Goal: Task Accomplishment & Management: Complete application form

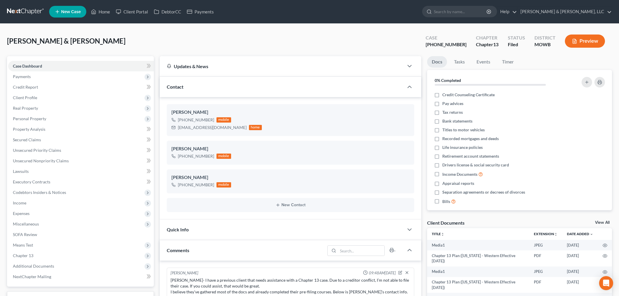
select select "0"
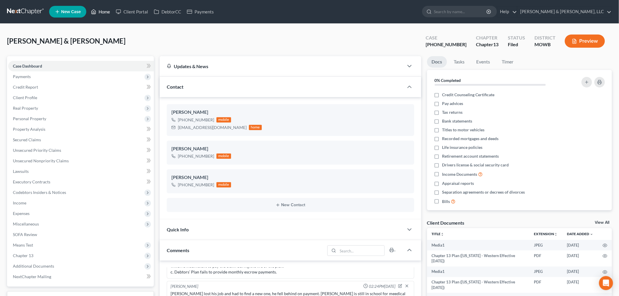
click at [107, 10] on link "Home" at bounding box center [100, 11] width 25 height 11
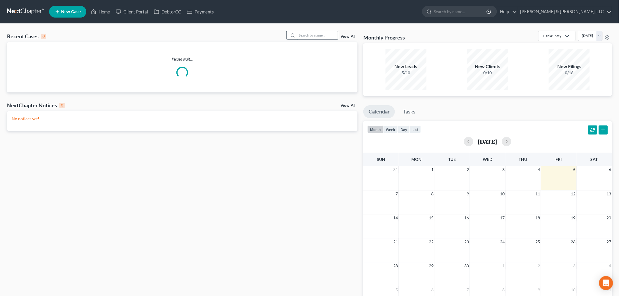
click at [309, 37] on input "search" at bounding box center [317, 35] width 41 height 8
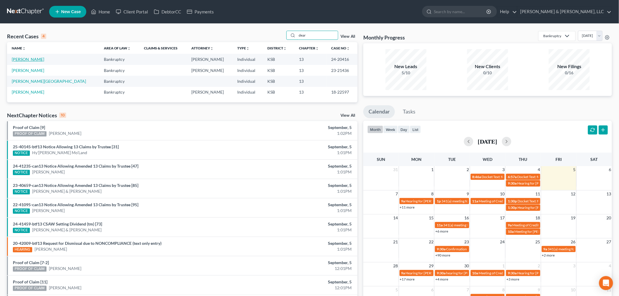
type input "dear"
click at [32, 61] on link "Dearinger, Teresa" at bounding box center [28, 59] width 32 height 5
select select "6"
select select "4"
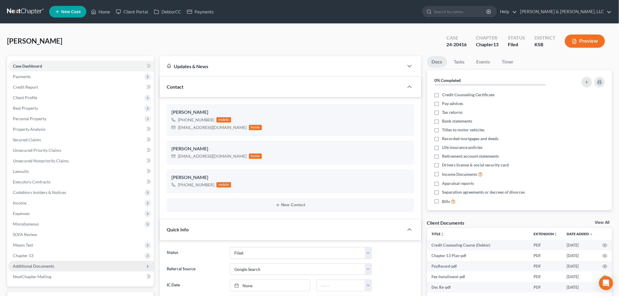
scroll to position [140, 0]
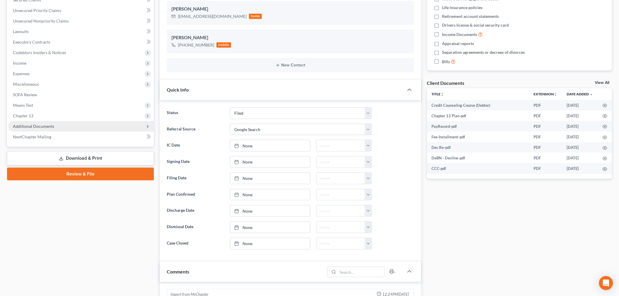
click at [37, 127] on span "Additional Documents" at bounding box center [33, 126] width 41 height 5
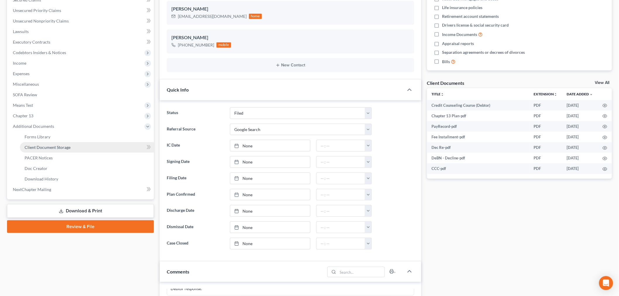
scroll to position [29, 0]
click at [45, 156] on span "PACER Notices" at bounding box center [39, 157] width 28 height 5
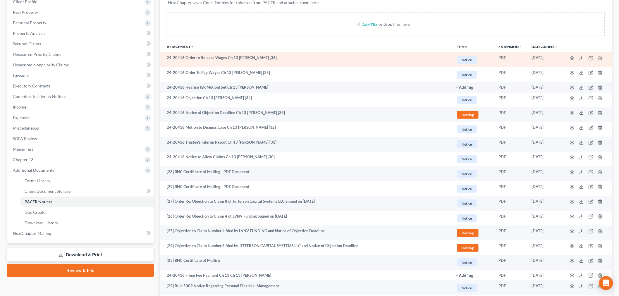
scroll to position [97, 0]
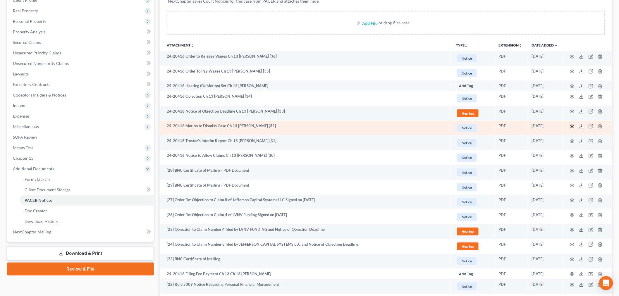
click at [571, 126] on icon "button" at bounding box center [572, 126] width 5 height 5
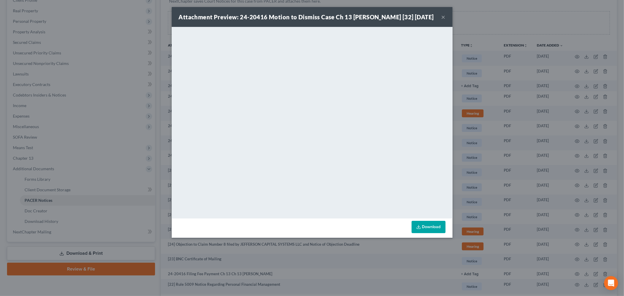
click at [444, 20] on button "×" at bounding box center [443, 16] width 4 height 7
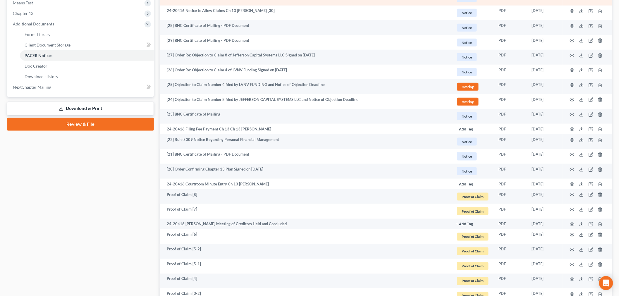
scroll to position [260, 0]
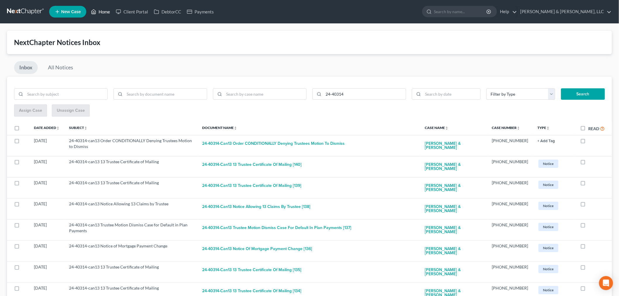
click at [106, 8] on link "Home" at bounding box center [100, 11] width 25 height 11
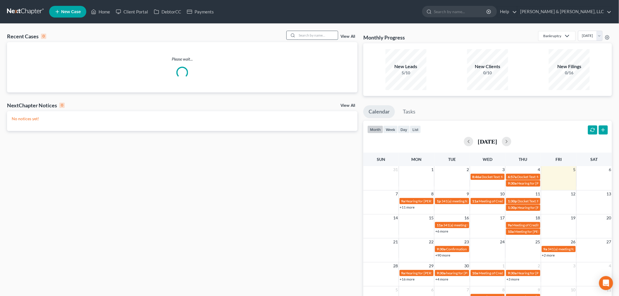
click at [311, 35] on input "search" at bounding box center [317, 35] width 41 height 8
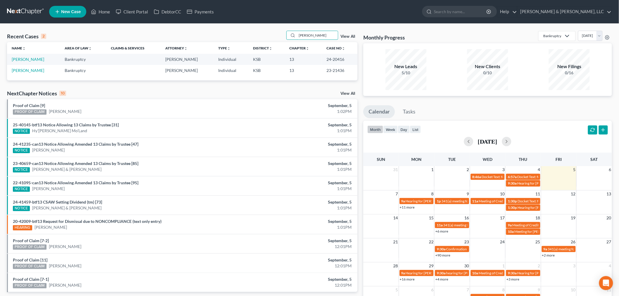
type input "dearing"
click at [25, 55] on td "[PERSON_NAME]" at bounding box center [33, 59] width 53 height 11
click at [27, 57] on link "[PERSON_NAME]" at bounding box center [28, 59] width 32 height 5
select select "4"
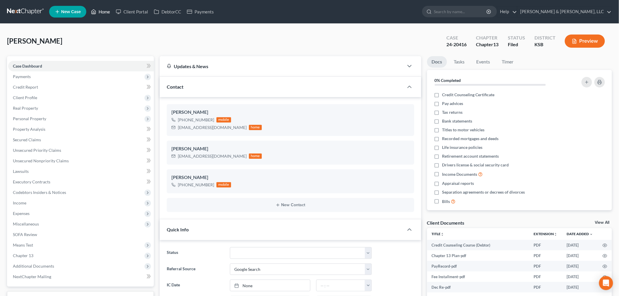
drag, startPoint x: 102, startPoint y: 11, endPoint x: 169, endPoint y: 29, distance: 69.8
click at [102, 11] on link "Home" at bounding box center [100, 11] width 25 height 11
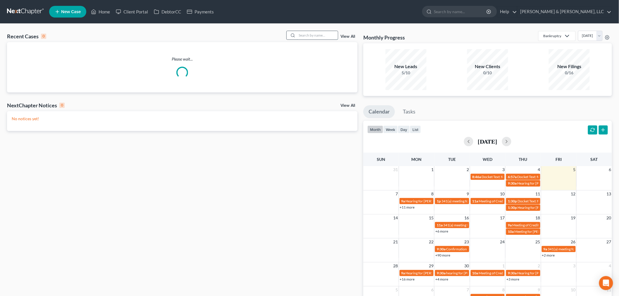
click at [320, 39] on input "search" at bounding box center [317, 35] width 41 height 8
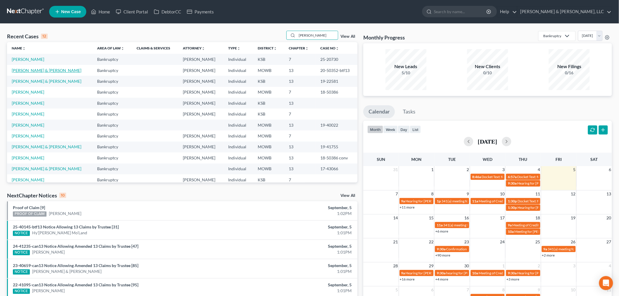
type input "lopez"
click at [33, 71] on link "[PERSON_NAME] & [PERSON_NAME]" at bounding box center [47, 70] width 70 height 5
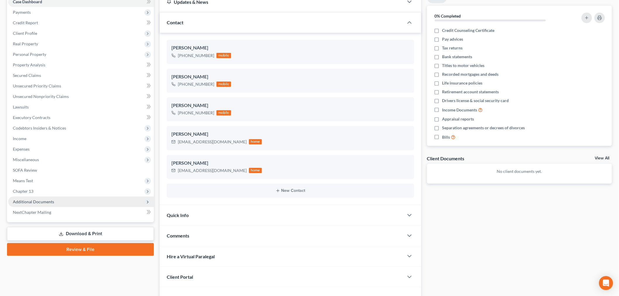
scroll to position [65, 0]
click at [46, 200] on span "Additional Documents" at bounding box center [33, 201] width 41 height 5
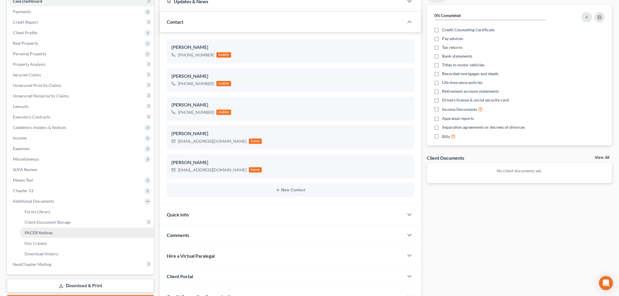
click at [39, 231] on span "PACER Notices" at bounding box center [39, 232] width 28 height 5
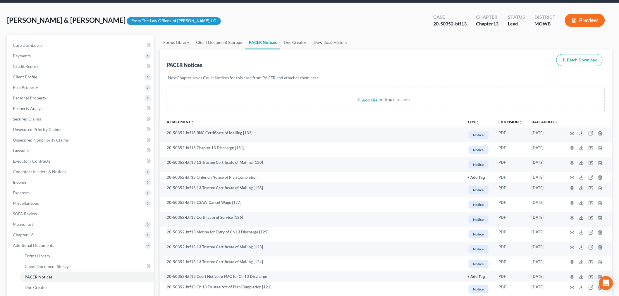
scroll to position [32, 0]
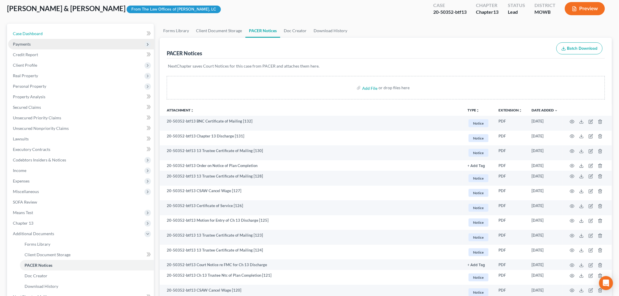
click at [27, 35] on span "Case Dashboard" at bounding box center [28, 33] width 30 height 5
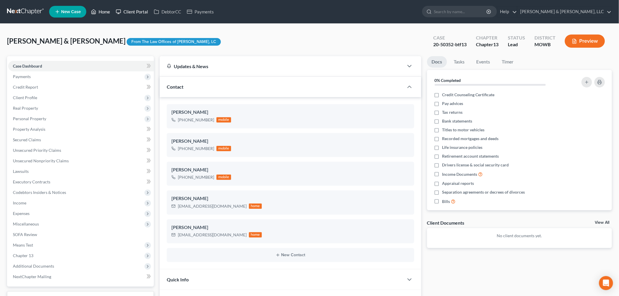
drag, startPoint x: 101, startPoint y: 11, endPoint x: 133, endPoint y: 12, distance: 31.6
click at [101, 11] on link "Home" at bounding box center [100, 11] width 25 height 11
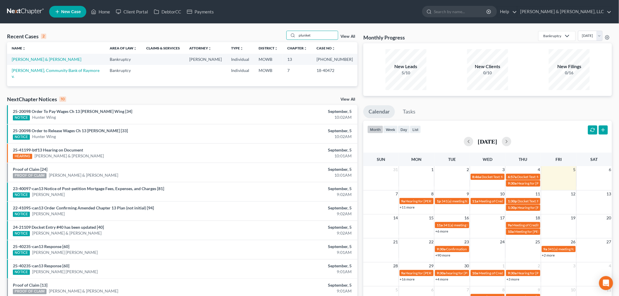
drag, startPoint x: 322, startPoint y: 35, endPoint x: 257, endPoint y: 36, distance: 64.4
click at [257, 36] on div "Recent Cases 2 plunket View All" at bounding box center [182, 36] width 351 height 11
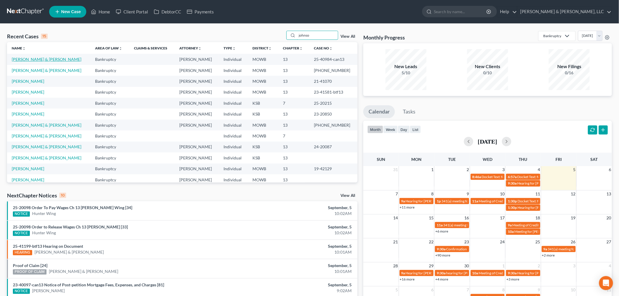
type input "johnso"
click at [33, 62] on link "[PERSON_NAME] & [PERSON_NAME]" at bounding box center [47, 59] width 70 height 5
select select "2"
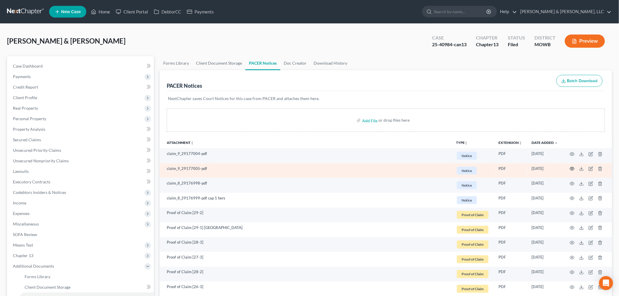
click at [573, 169] on icon "button" at bounding box center [572, 168] width 5 height 5
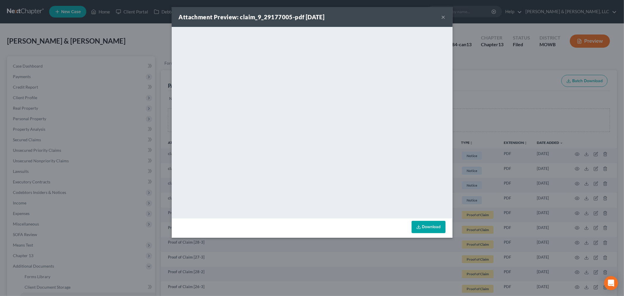
click at [443, 16] on button "×" at bounding box center [443, 16] width 4 height 7
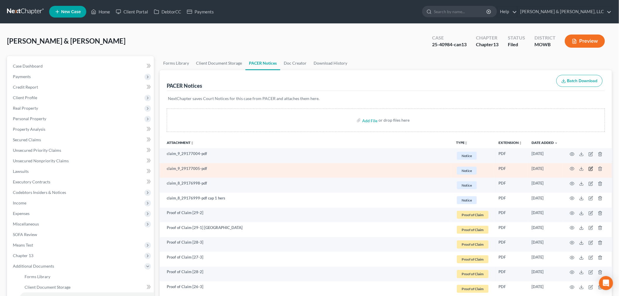
click at [591, 168] on icon "button" at bounding box center [591, 168] width 5 height 5
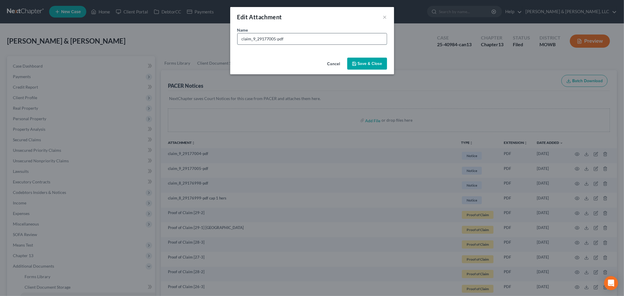
click at [300, 37] on input "claim_9_29177005-pdf" at bounding box center [312, 38] width 149 height 11
type input "claim_9_29177005-pdf cap 1 his"
click at [362, 63] on span "Save & Close" at bounding box center [370, 63] width 25 height 5
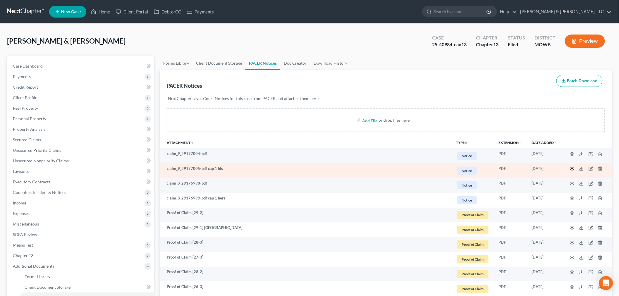
click at [571, 169] on icon "button" at bounding box center [572, 168] width 5 height 5
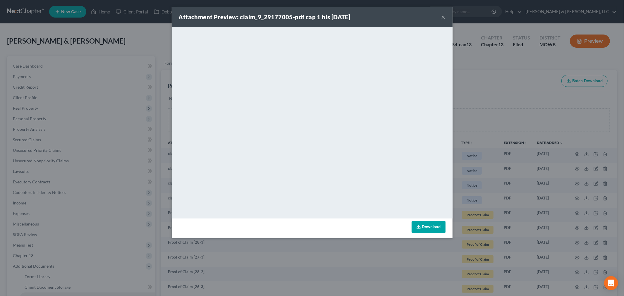
click at [440, 15] on div "Attachment Preview: claim_9_29177005-pdf cap 1 his 09/05/2025 ×" at bounding box center [312, 17] width 281 height 20
drag, startPoint x: 442, startPoint y: 16, endPoint x: 467, endPoint y: 40, distance: 34.4
click at [443, 16] on button "×" at bounding box center [443, 16] width 4 height 7
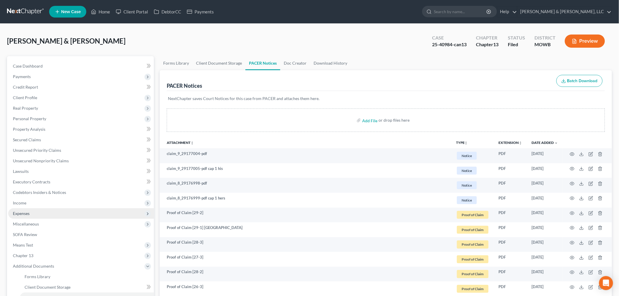
click at [33, 213] on span "Expenses" at bounding box center [81, 213] width 146 height 11
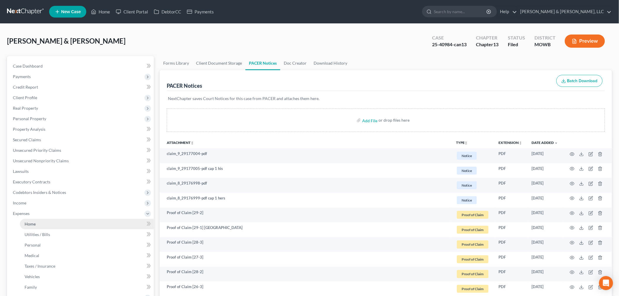
click at [37, 224] on link "Home" at bounding box center [87, 224] width 134 height 11
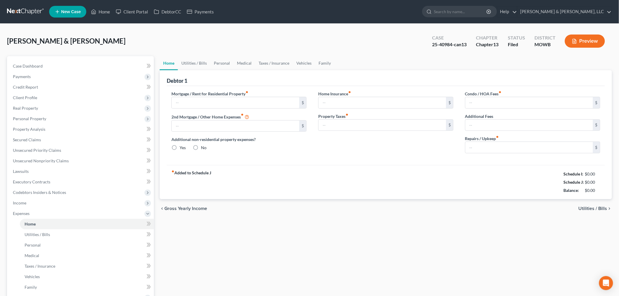
radio input "true"
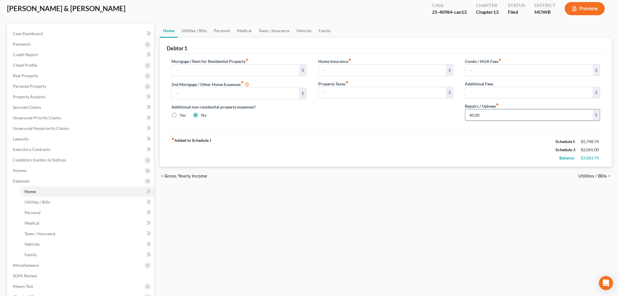
click at [483, 114] on input "40.00" at bounding box center [529, 114] width 128 height 11
type input "250"
click at [327, 34] on link "Family" at bounding box center [324, 31] width 19 height 14
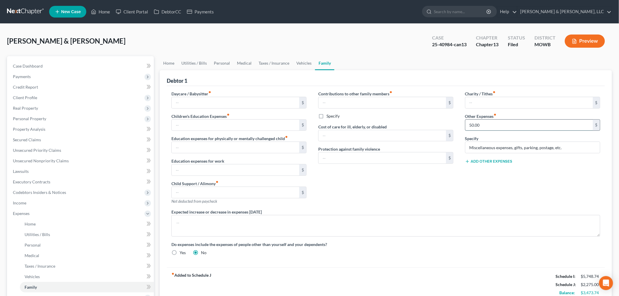
click at [469, 125] on input "50.00" at bounding box center [529, 125] width 128 height 11
type input "150.00"
click at [300, 62] on link "Vehicles" at bounding box center [304, 63] width 22 height 14
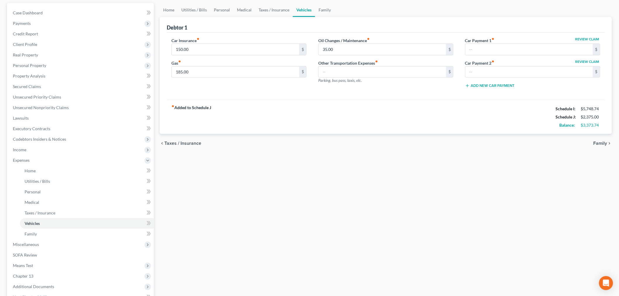
scroll to position [65, 0]
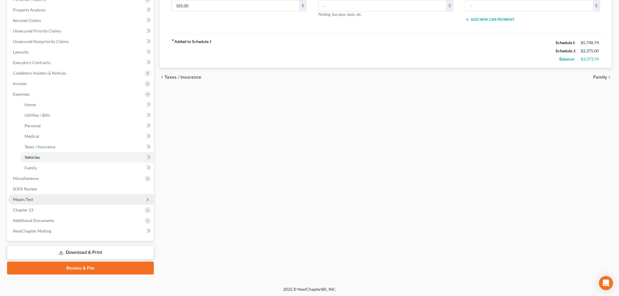
click at [35, 197] on span "Means Test" at bounding box center [81, 199] width 146 height 11
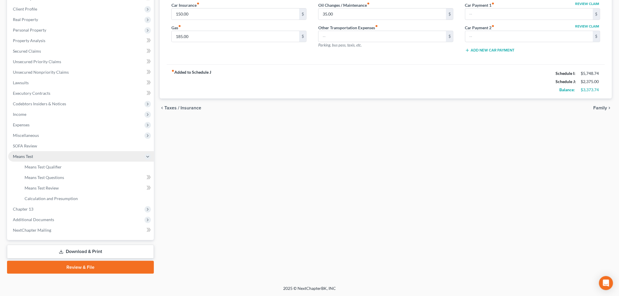
scroll to position [88, 0]
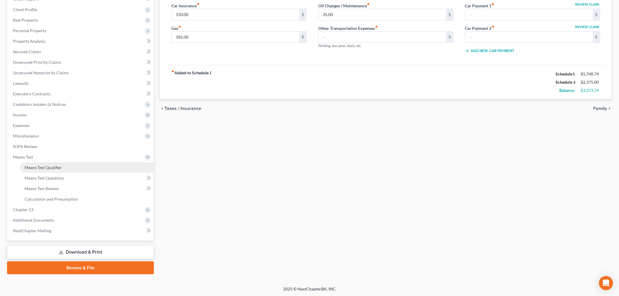
click at [48, 170] on link "Means Test Qualifier" at bounding box center [87, 167] width 134 height 11
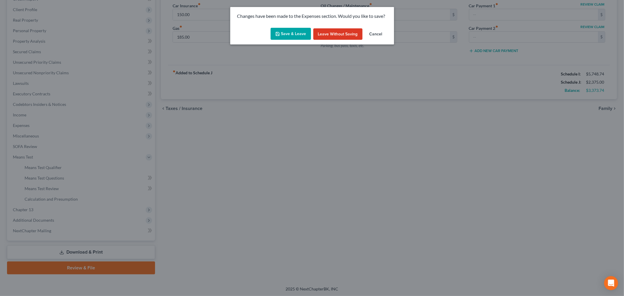
click at [292, 35] on button "Save & Leave" at bounding box center [291, 34] width 40 height 12
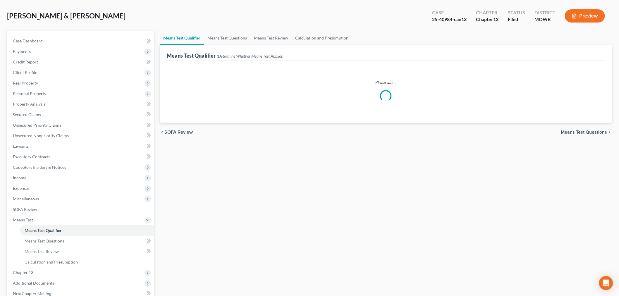
scroll to position [65, 0]
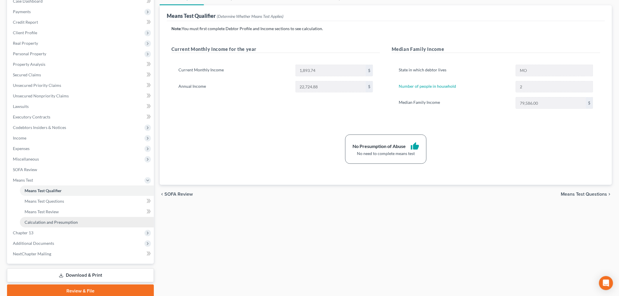
click at [44, 221] on span "Calculation and Presumption" at bounding box center [51, 222] width 53 height 5
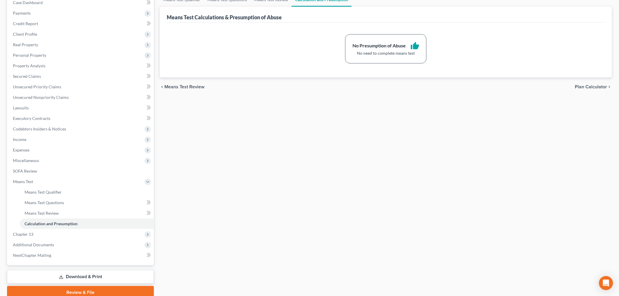
scroll to position [88, 0]
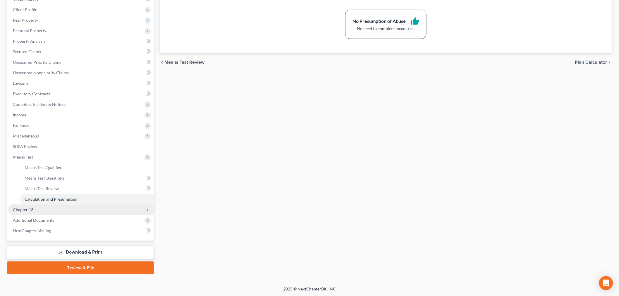
click at [33, 213] on span "Chapter 13" at bounding box center [81, 210] width 146 height 11
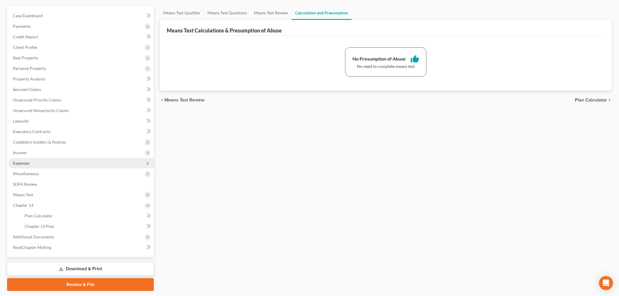
scroll to position [34, 0]
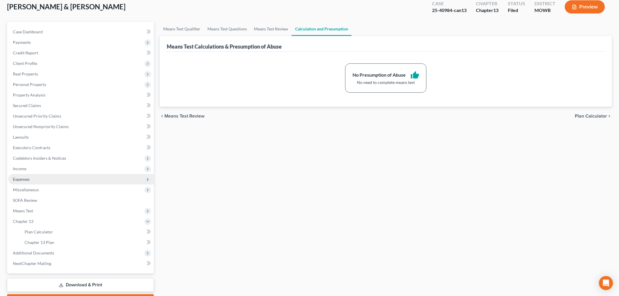
click at [18, 181] on span "Expenses" at bounding box center [21, 179] width 17 height 5
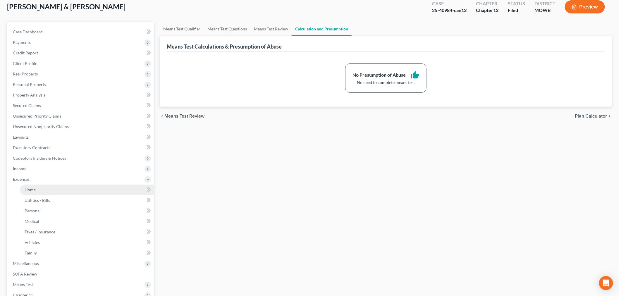
click at [30, 188] on span "Home" at bounding box center [30, 189] width 11 height 5
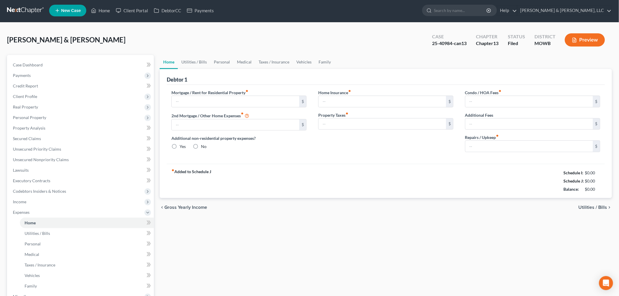
radio input "true"
type input "250.00"
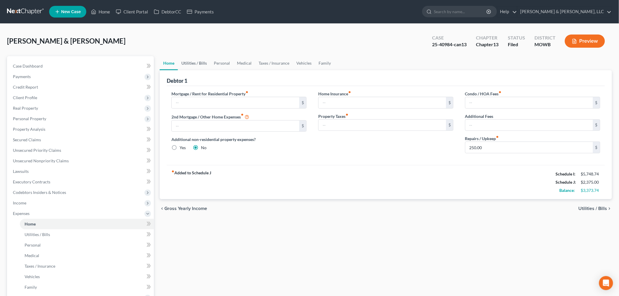
click at [198, 63] on link "Utilities / Bills" at bounding box center [194, 63] width 32 height 14
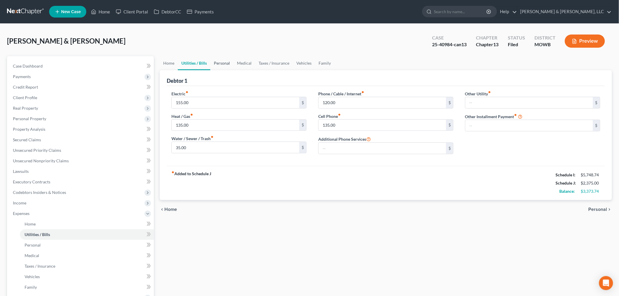
click at [224, 62] on link "Personal" at bounding box center [221, 63] width 23 height 14
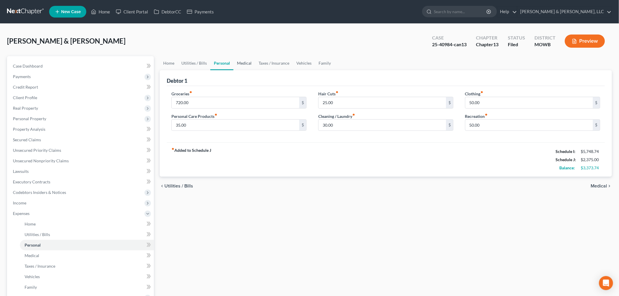
click at [240, 63] on link "Medical" at bounding box center [244, 63] width 22 height 14
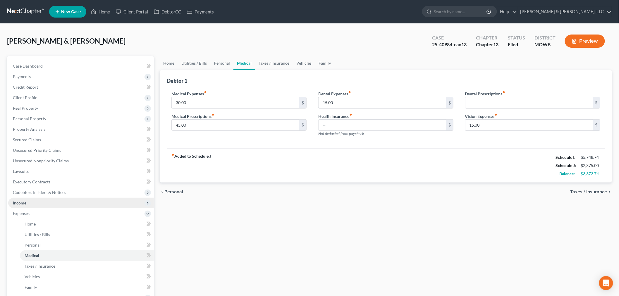
click at [23, 205] on span "Income" at bounding box center [19, 202] width 13 height 5
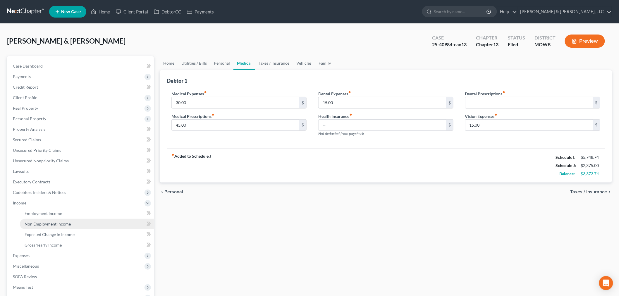
click at [47, 221] on span "Non Employment Income" at bounding box center [48, 223] width 46 height 5
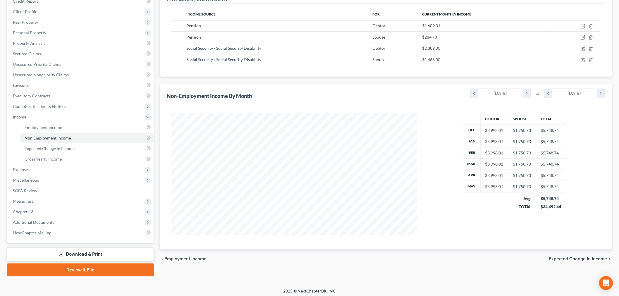
scroll to position [88, 0]
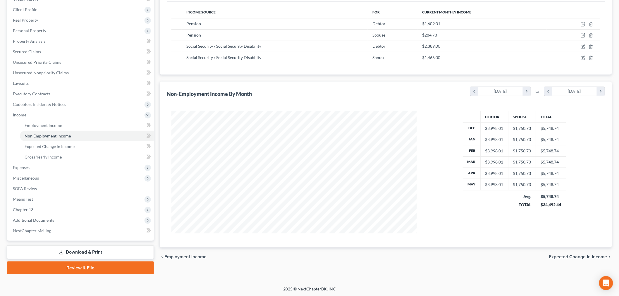
click at [75, 253] on link "Download & Print" at bounding box center [80, 252] width 147 height 14
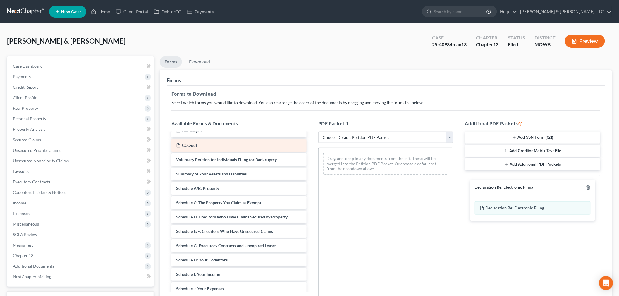
scroll to position [65, 0]
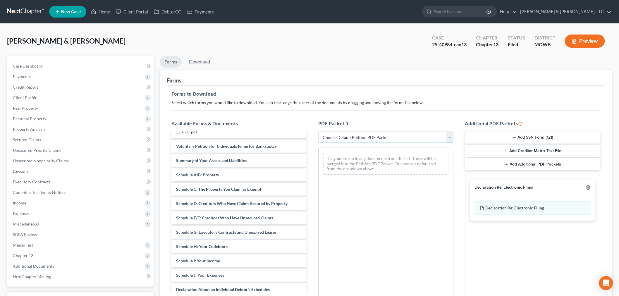
click at [352, 133] on select "Choose Default Petition PDF Packet Complete Bankruptcy Petition (all forms and …" at bounding box center [385, 138] width 135 height 12
select select "2"
click at [318, 132] on select "Choose Default Petition PDF Packet Complete Bankruptcy Petition (all forms and …" at bounding box center [385, 138] width 135 height 12
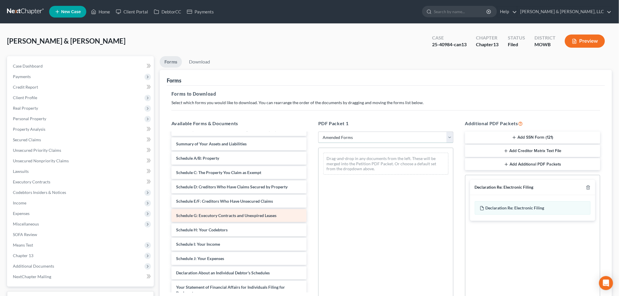
scroll to position [0, 0]
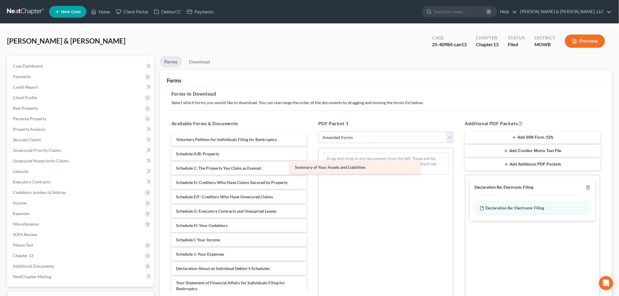
drag, startPoint x: 231, startPoint y: 154, endPoint x: 369, endPoint y: 166, distance: 138.6
click at [311, 167] on div "Summary of Your Assets and Liabilities Voluntary Petition for Individuals Filin…" at bounding box center [239, 253] width 145 height 240
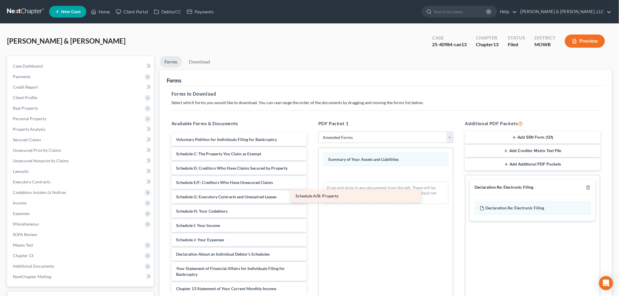
drag, startPoint x: 232, startPoint y: 155, endPoint x: 359, endPoint y: 197, distance: 133.5
click at [311, 197] on div "Schedule A/B: Property Voluntary Petition for Individuals Filing for Bankruptcy…" at bounding box center [239, 245] width 145 height 225
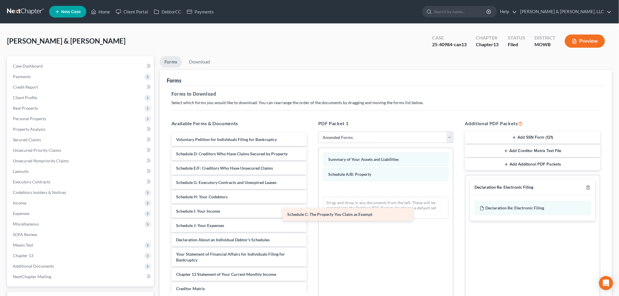
drag, startPoint x: 231, startPoint y: 155, endPoint x: 349, endPoint y: 212, distance: 131.0
click at [311, 215] on div "Schedule C: The Property You Claim as Exempt Voluntary Petition for Individuals…" at bounding box center [239, 238] width 145 height 211
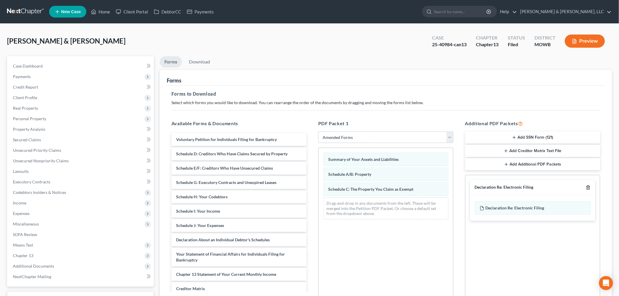
click at [589, 188] on icon "button" at bounding box center [588, 187] width 5 height 5
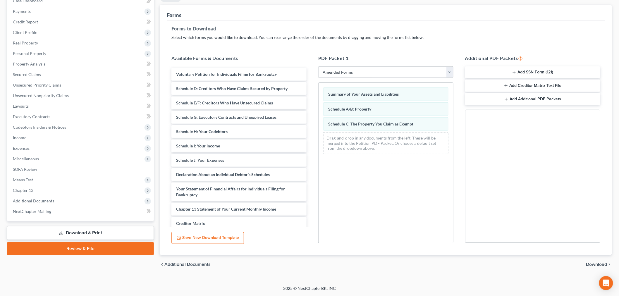
click at [599, 264] on span "Download" at bounding box center [596, 264] width 21 height 5
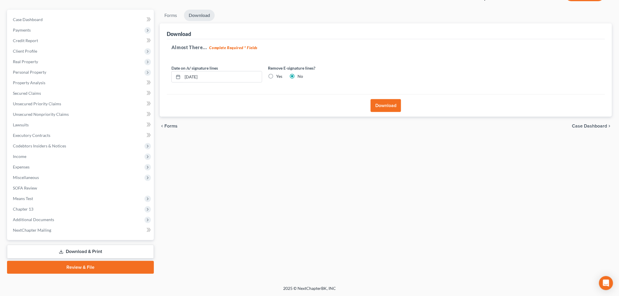
scroll to position [46, 0]
click at [387, 104] on button "Download" at bounding box center [386, 106] width 30 height 13
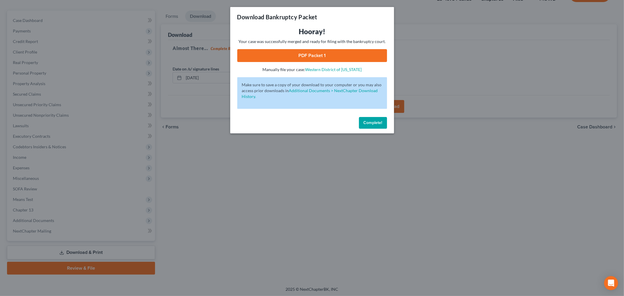
click at [306, 63] on div "Hooray! Your case was successfully merged and ready for filing with the bankrup…" at bounding box center [312, 50] width 150 height 46
click at [309, 55] on link "PDF Packet 1" at bounding box center [312, 55] width 150 height 13
click at [375, 121] on span "Complete!" at bounding box center [373, 122] width 19 height 5
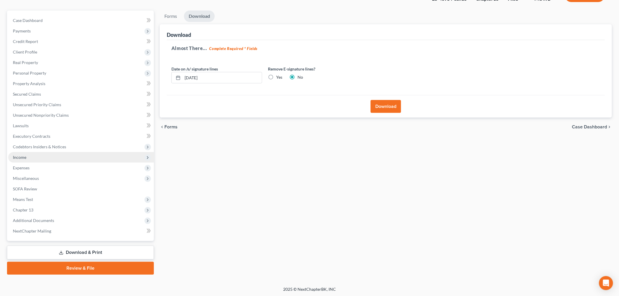
click at [23, 158] on span "Income" at bounding box center [19, 157] width 13 height 5
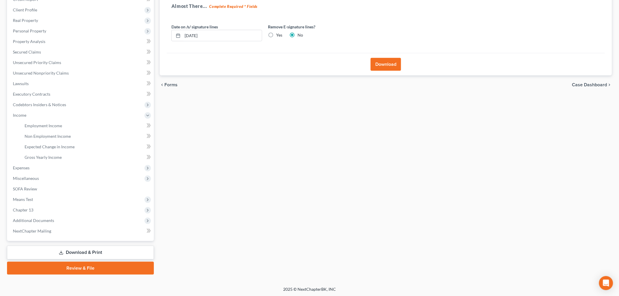
scroll to position [88, 0]
click at [66, 250] on link "Download & Print" at bounding box center [80, 252] width 147 height 14
click at [19, 222] on span "Additional Documents" at bounding box center [81, 220] width 146 height 11
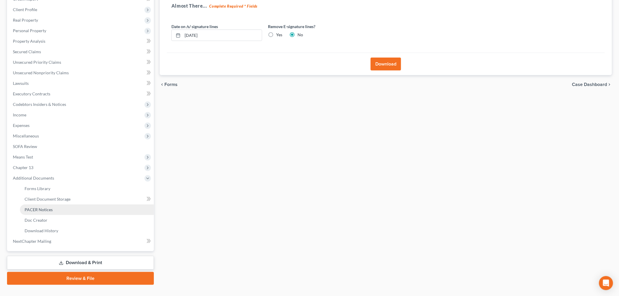
click at [34, 207] on span "PACER Notices" at bounding box center [39, 209] width 28 height 5
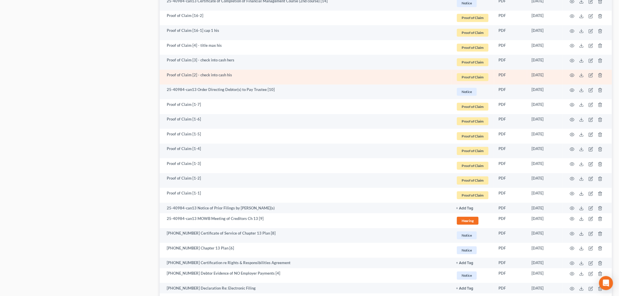
scroll to position [779, 0]
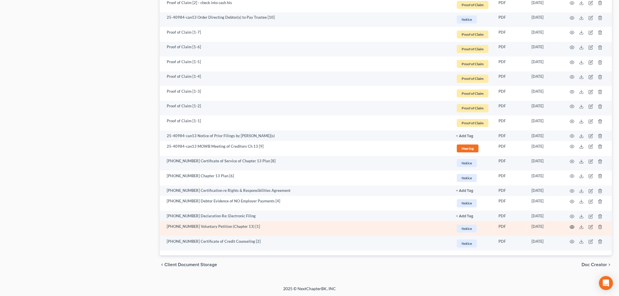
click at [572, 227] on icon "button" at bounding box center [572, 227] width 5 height 5
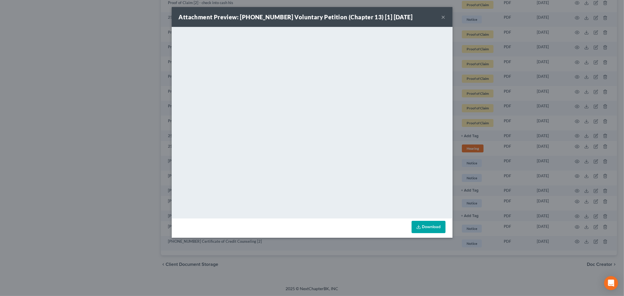
click at [443, 16] on button "×" at bounding box center [443, 16] width 4 height 7
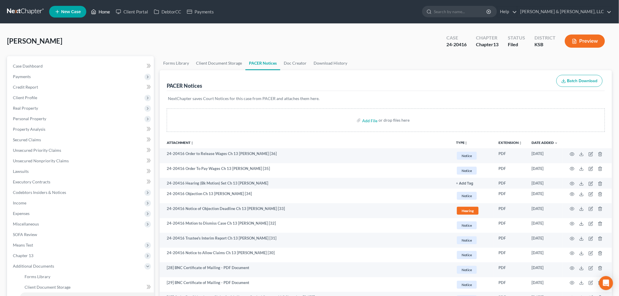
click at [102, 11] on link "Home" at bounding box center [100, 11] width 25 height 11
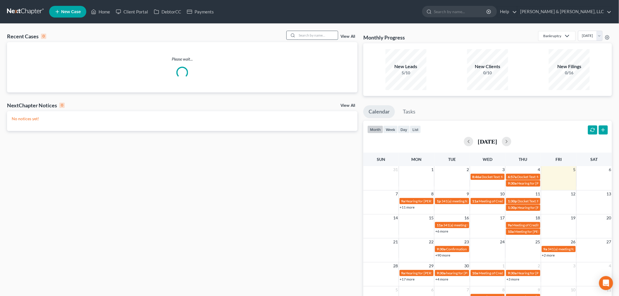
click at [306, 36] on input "search" at bounding box center [317, 35] width 41 height 8
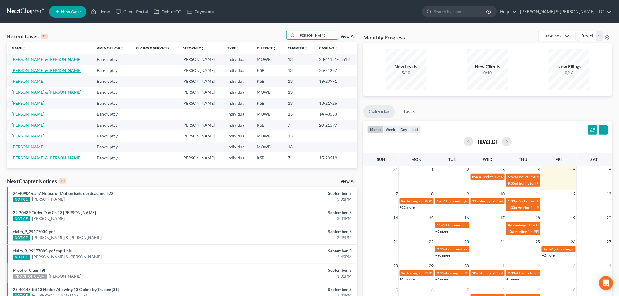
type input "[PERSON_NAME]"
click at [24, 69] on link "[PERSON_NAME] & [PERSON_NAME]" at bounding box center [47, 70] width 70 height 5
select select "6"
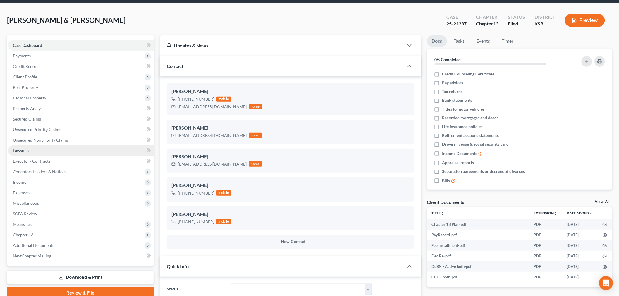
scroll to position [32, 0]
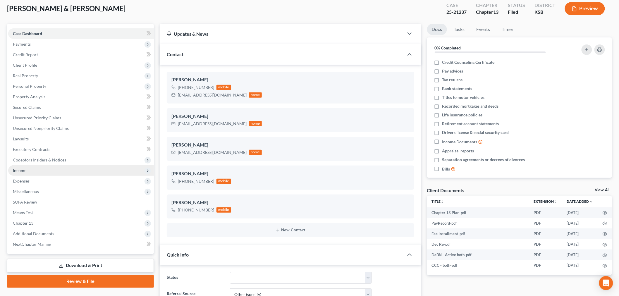
click at [32, 172] on span "Income" at bounding box center [81, 170] width 146 height 11
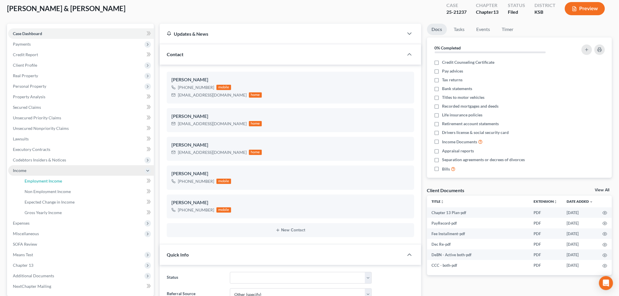
drag, startPoint x: 42, startPoint y: 179, endPoint x: 134, endPoint y: 167, distance: 92.9
click at [42, 179] on span "Employment Income" at bounding box center [43, 180] width 37 height 5
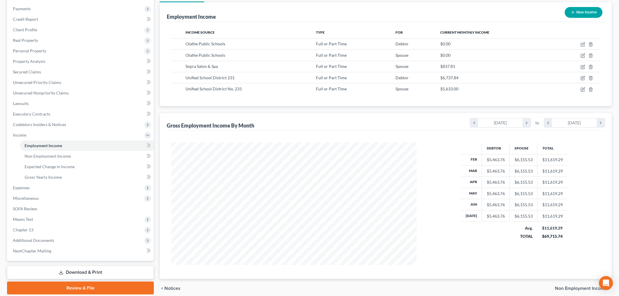
scroll to position [92, 0]
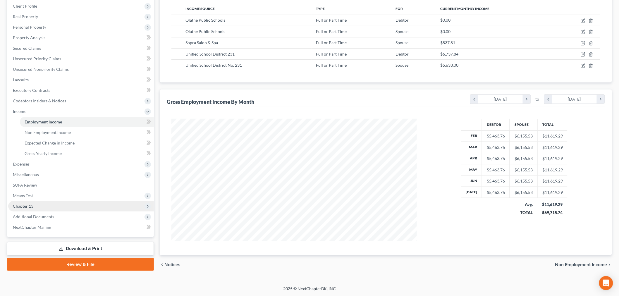
click at [21, 204] on span "Chapter 13" at bounding box center [23, 206] width 20 height 5
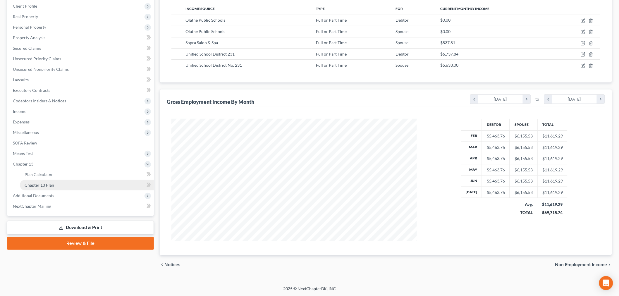
click at [42, 183] on span "Chapter 13 Plan" at bounding box center [40, 185] width 30 height 5
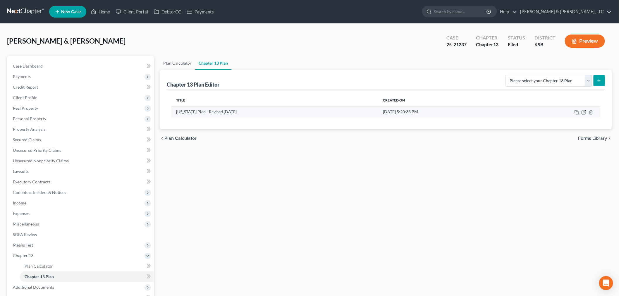
click at [584, 111] on icon "button" at bounding box center [584, 112] width 5 height 5
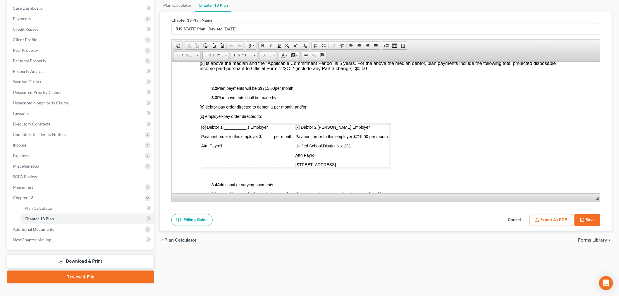
scroll to position [67, 0]
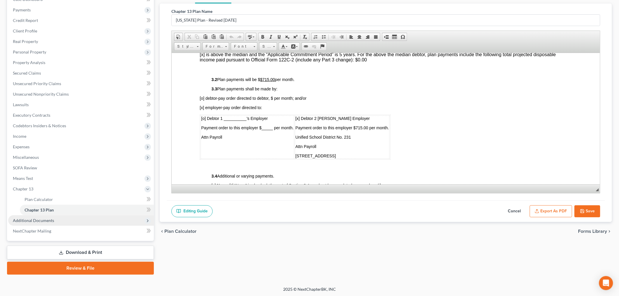
click at [37, 217] on span "Additional Documents" at bounding box center [81, 220] width 146 height 11
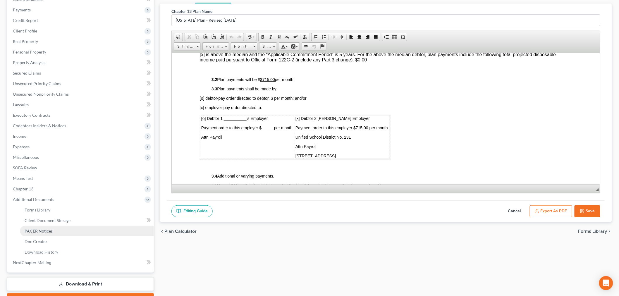
click at [37, 230] on span "PACER Notices" at bounding box center [39, 230] width 28 height 5
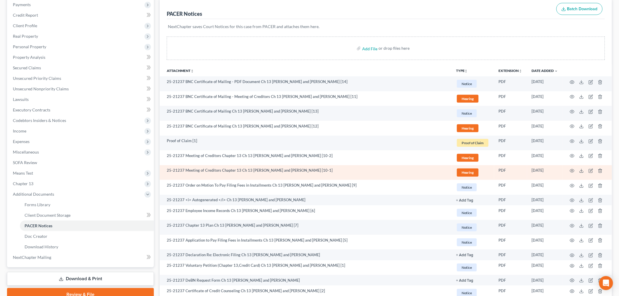
scroll to position [122, 0]
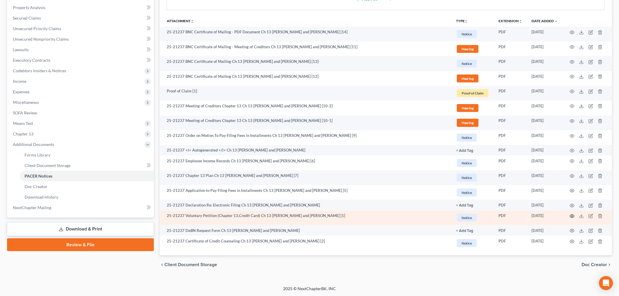
click at [573, 216] on icon "button" at bounding box center [572, 216] width 5 height 5
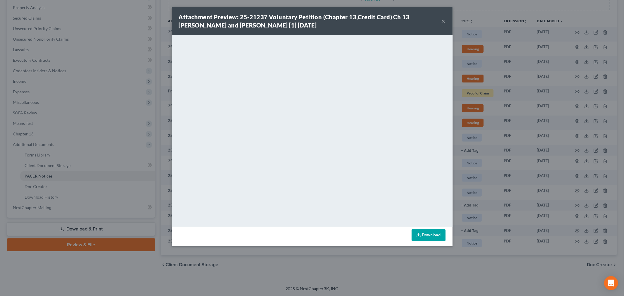
click at [443, 22] on button "×" at bounding box center [443, 21] width 4 height 7
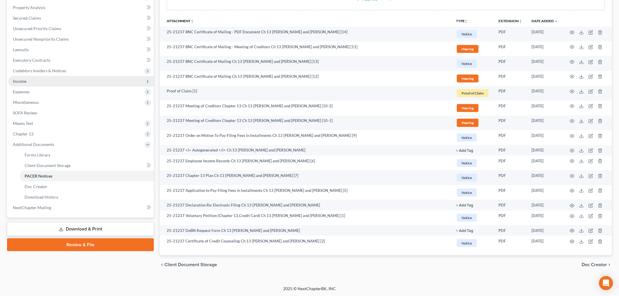
click at [22, 83] on span "Income" at bounding box center [19, 81] width 13 height 5
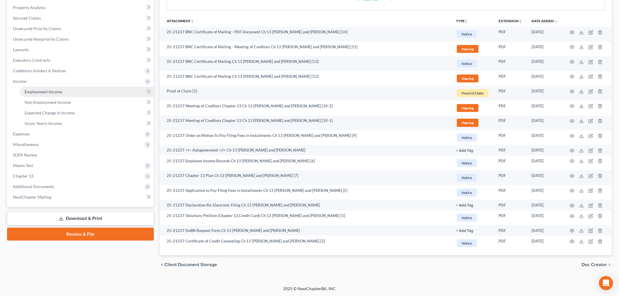
click at [31, 89] on span "Employment Income" at bounding box center [43, 91] width 37 height 5
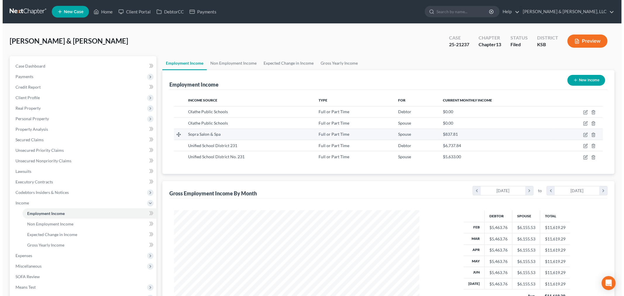
scroll to position [122, 257]
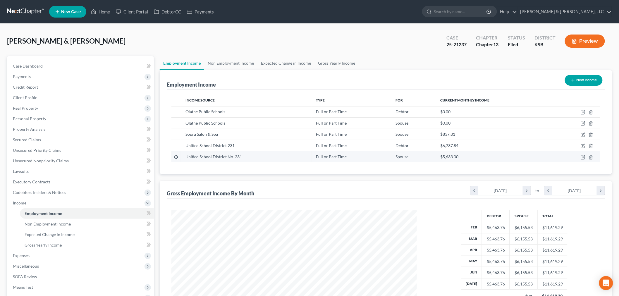
click at [581, 154] on td at bounding box center [576, 156] width 48 height 11
click at [583, 156] on icon "button" at bounding box center [583, 158] width 4 height 4
select select "0"
select select "17"
select select "1"
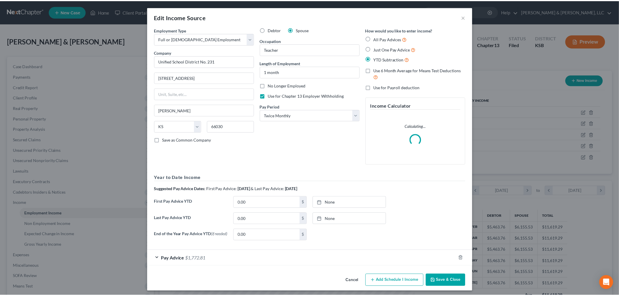
scroll to position [123, 259]
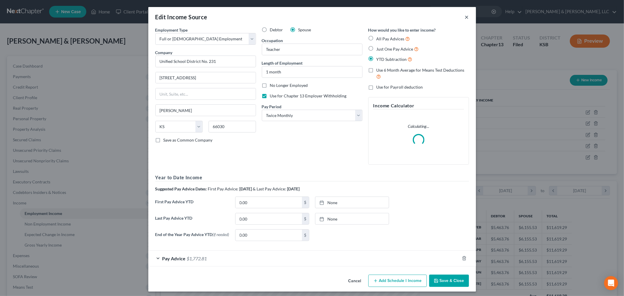
click at [465, 16] on button "×" at bounding box center [467, 16] width 4 height 7
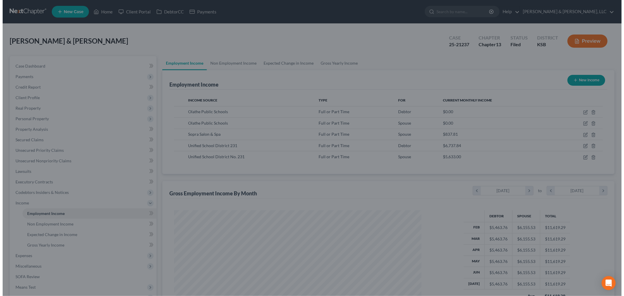
scroll to position [292451, 292316]
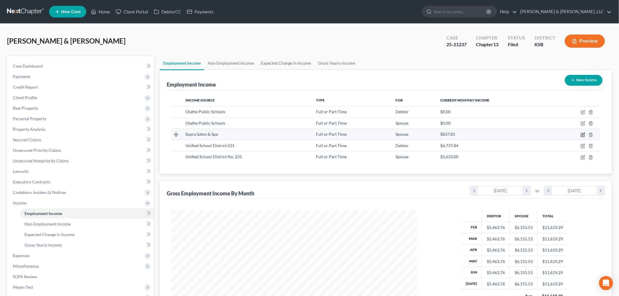
click at [584, 134] on icon "button" at bounding box center [583, 135] width 5 height 5
select select "0"
select select "17"
select select "2"
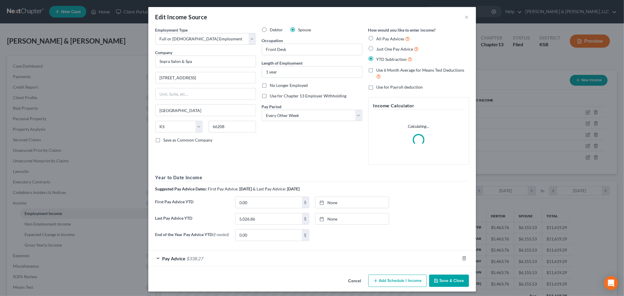
scroll to position [123, 259]
click at [191, 261] on span "$338.27" at bounding box center [195, 259] width 17 height 6
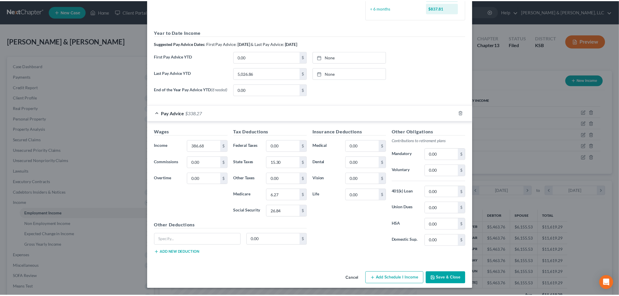
scroll to position [180, 0]
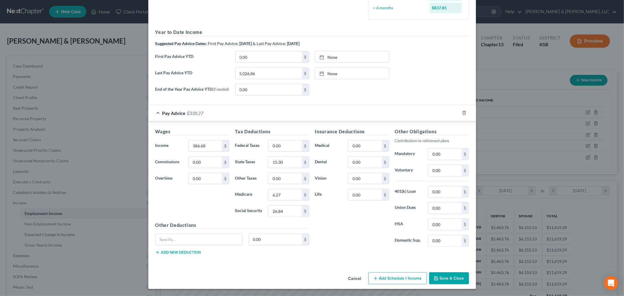
click at [446, 279] on button "Save & Close" at bounding box center [449, 278] width 40 height 12
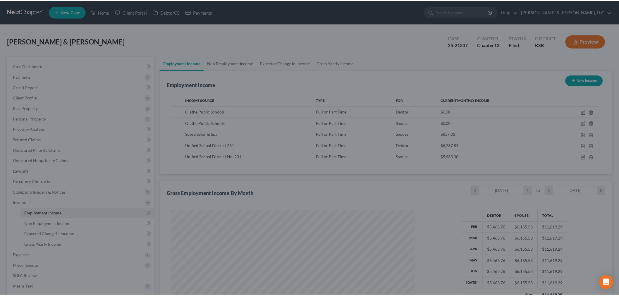
scroll to position [292451, 292316]
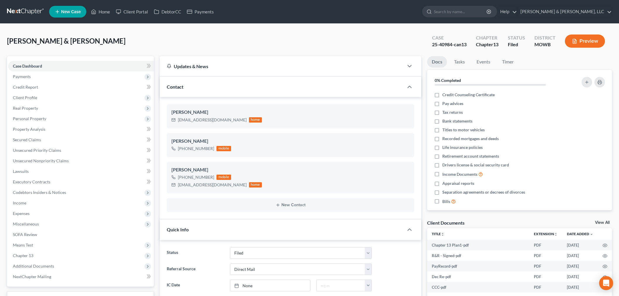
select select "6"
select select "2"
select select "0"
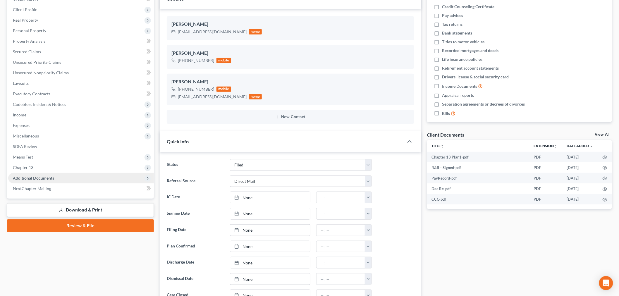
scroll to position [97, 0]
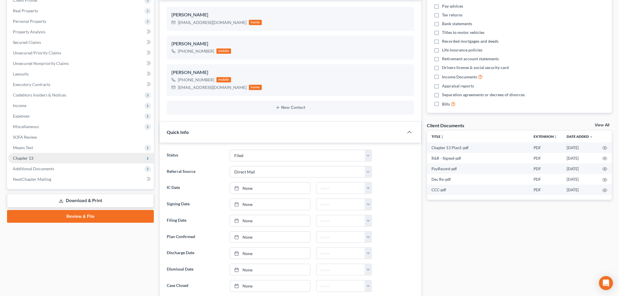
click at [27, 154] on span "Chapter 13" at bounding box center [81, 158] width 146 height 11
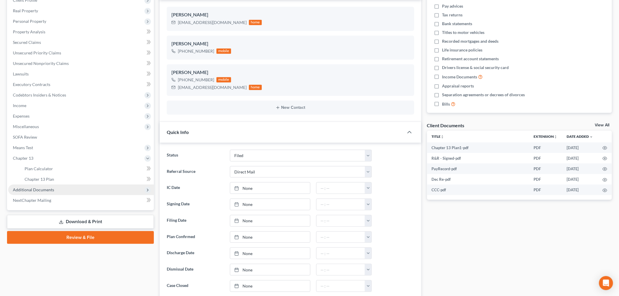
click at [34, 187] on span "Additional Documents" at bounding box center [33, 189] width 41 height 5
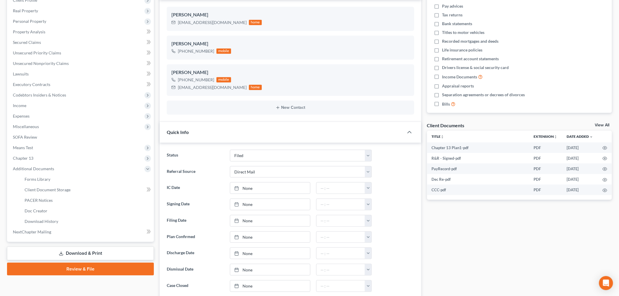
click at [60, 248] on link "Download & Print" at bounding box center [80, 254] width 147 height 14
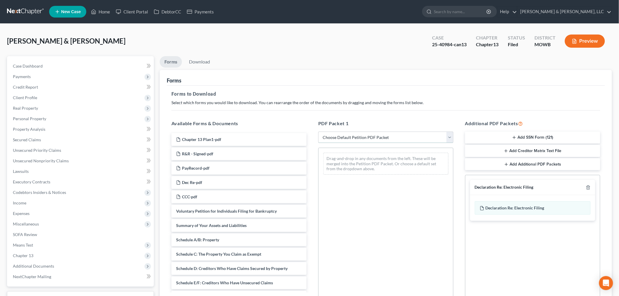
click at [355, 137] on select "Choose Default Petition PDF Packet Complete Bankruptcy Petition (all forms and …" at bounding box center [385, 138] width 135 height 12
select select "2"
click at [318, 132] on select "Choose Default Petition PDF Packet Complete Bankruptcy Petition (all forms and …" at bounding box center [385, 138] width 135 height 12
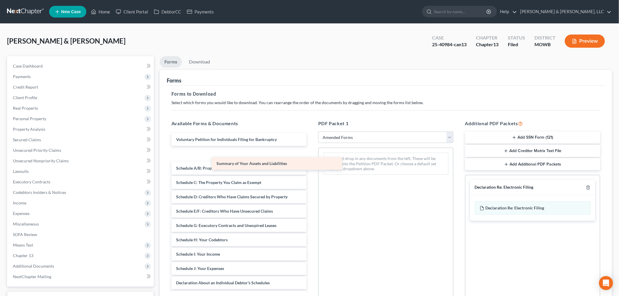
drag, startPoint x: 250, startPoint y: 154, endPoint x: 346, endPoint y: 168, distance: 96.9
click at [311, 168] on div "Summary of Your Assets and Liabilities Voluntary Petition for Individuals Filin…" at bounding box center [239, 260] width 145 height 254
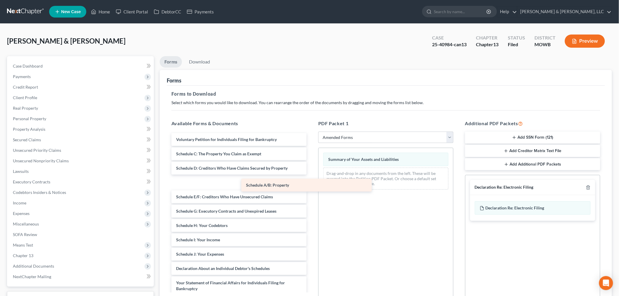
drag, startPoint x: 241, startPoint y: 152, endPoint x: 356, endPoint y: 178, distance: 117.9
click at [311, 178] on div "Schedule A/B: Property Voluntary Petition for Individuals Filing for Bankruptcy…" at bounding box center [239, 253] width 145 height 240
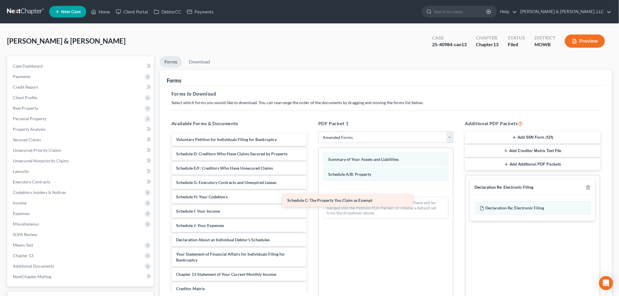
drag, startPoint x: 228, startPoint y: 151, endPoint x: 358, endPoint y: 195, distance: 136.6
click at [311, 195] on div "Schedule C: The Property You Claim as Exempt Voluntary Petition for Individuals…" at bounding box center [239, 238] width 145 height 211
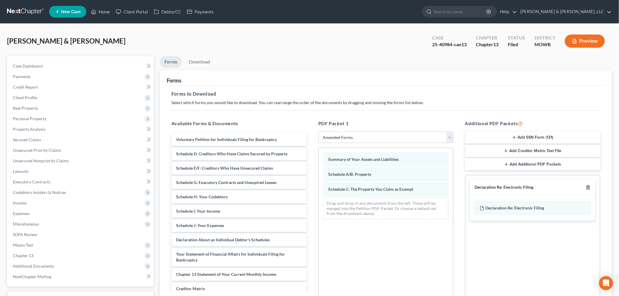
click at [588, 186] on polyline "button" at bounding box center [589, 186] width 4 height 0
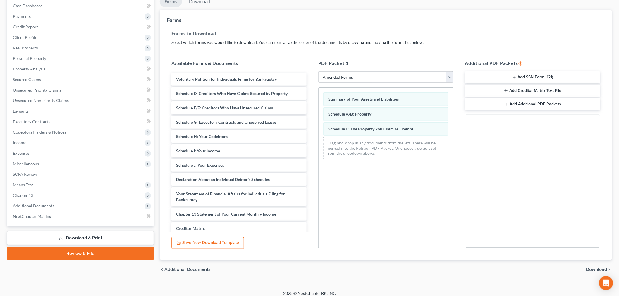
scroll to position [65, 0]
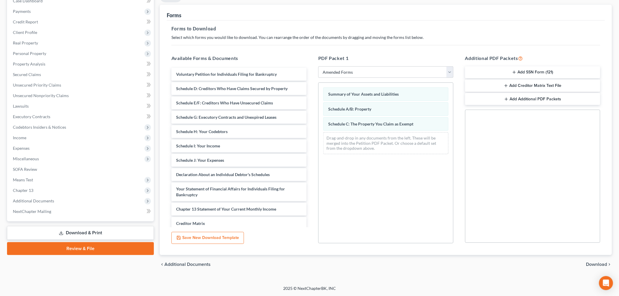
click at [600, 264] on span "Download" at bounding box center [596, 264] width 21 height 5
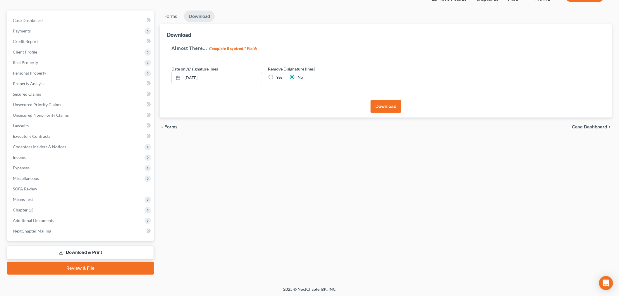
click at [385, 106] on button "Download" at bounding box center [386, 106] width 30 height 13
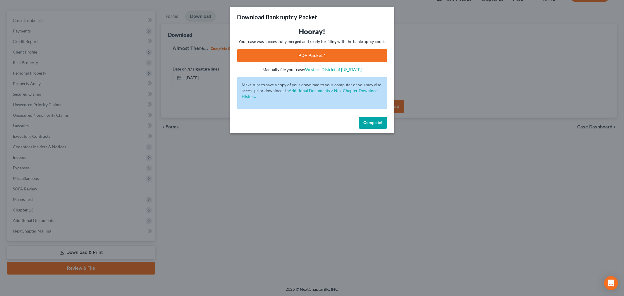
click at [303, 59] on link "PDF Packet 1" at bounding box center [312, 55] width 150 height 13
click at [377, 121] on span "Complete!" at bounding box center [373, 122] width 19 height 5
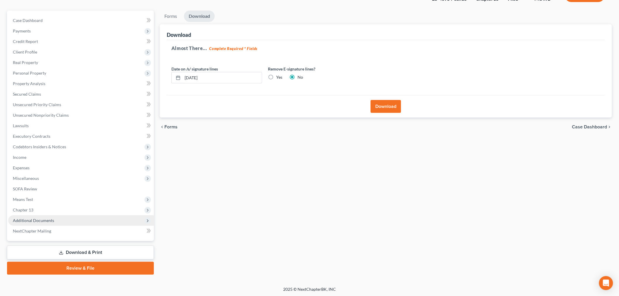
click at [29, 218] on span "Additional Documents" at bounding box center [33, 220] width 41 height 5
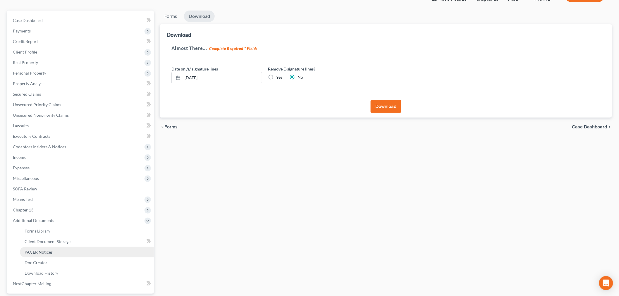
click at [42, 250] on span "PACER Notices" at bounding box center [39, 252] width 28 height 5
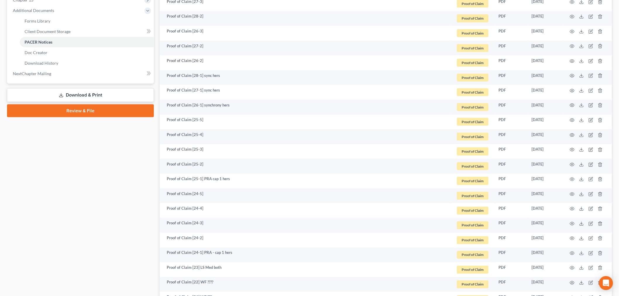
scroll to position [195, 0]
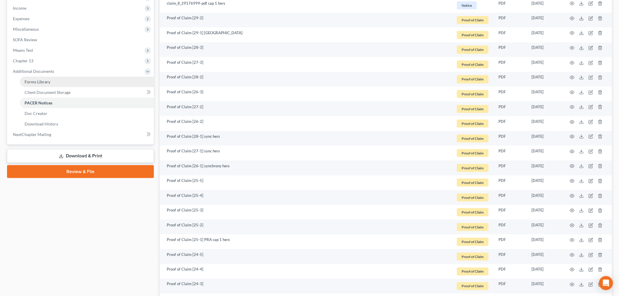
click at [42, 83] on span "Forms Library" at bounding box center [38, 81] width 26 height 5
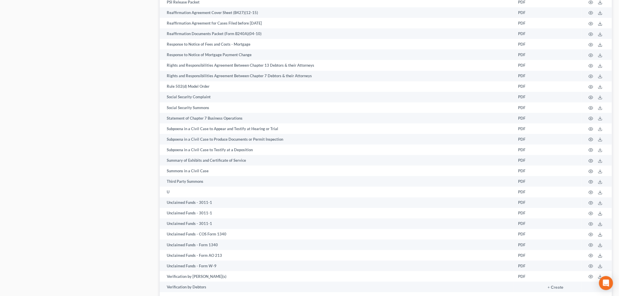
scroll to position [996, 0]
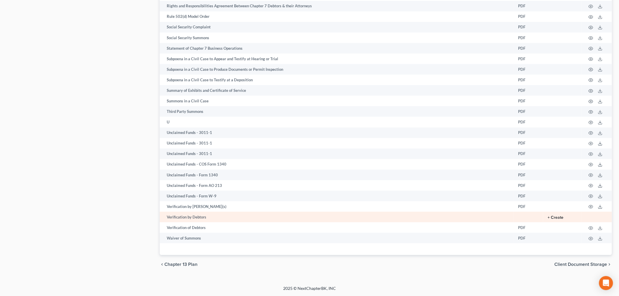
click at [559, 218] on button "+ Create" at bounding box center [556, 218] width 16 height 4
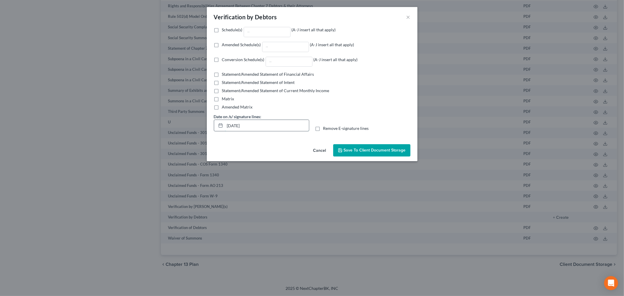
drag, startPoint x: 254, startPoint y: 121, endPoint x: 228, endPoint y: 121, distance: 25.7
click at [228, 121] on input "[DATE]" at bounding box center [267, 125] width 84 height 11
click at [274, 118] on div "Date on /s/ signature lines: [DATE]" at bounding box center [261, 123] width 101 height 18
drag, startPoint x: 273, startPoint y: 118, endPoint x: 238, endPoint y: 123, distance: 34.8
click at [238, 123] on div "Date on /s/ signature lines: [DATE]" at bounding box center [261, 123] width 101 height 18
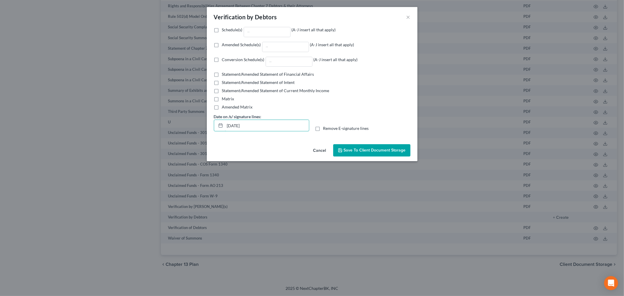
drag, startPoint x: 255, startPoint y: 127, endPoint x: 210, endPoint y: 125, distance: 45.4
click at [210, 125] on div "Schedule(s) (A-J insert all that apply) Amended Schedule(s) (A-J insert all tha…" at bounding box center [312, 84] width 211 height 115
click at [323, 130] on label "Remove E-signature lines" at bounding box center [346, 129] width 46 height 6
click at [326, 129] on input "Remove E-signature lines" at bounding box center [328, 128] width 4 height 4
checkbox input "true"
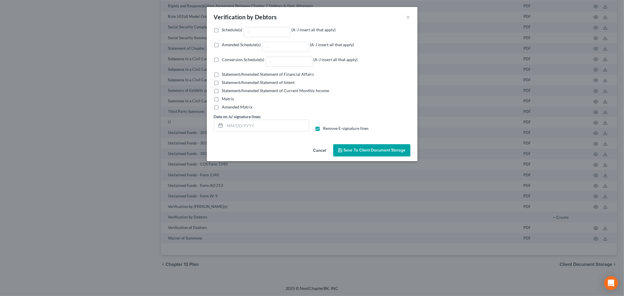
click at [222, 46] on label "Amended Schedule(s) (A-J insert all that apply)" at bounding box center [288, 47] width 132 height 10
click at [224, 46] on input "Amended Schedule(s) (A-J insert all that apply)" at bounding box center [226, 44] width 4 height 4
checkbox input "true"
click at [275, 50] on input "Amended Schedule(s) (A-J insert all that apply)" at bounding box center [285, 47] width 46 height 10
type input "A/B, C"
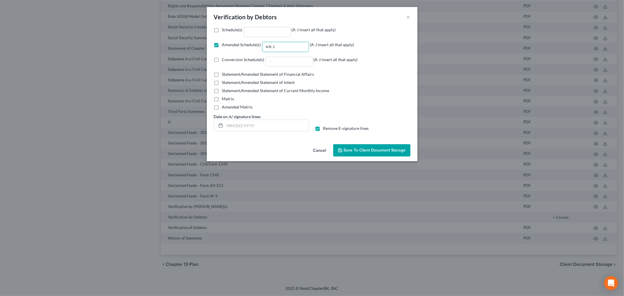
click at [382, 150] on span "Save to Client Document Storage" at bounding box center [375, 150] width 62 height 5
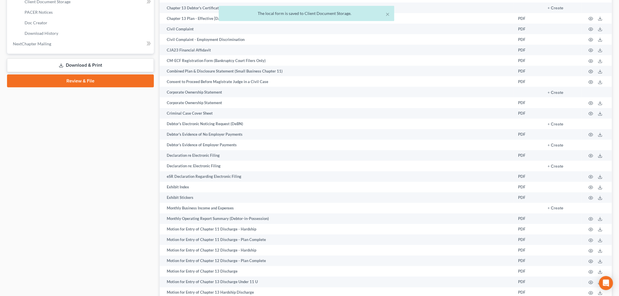
scroll to position [183, 0]
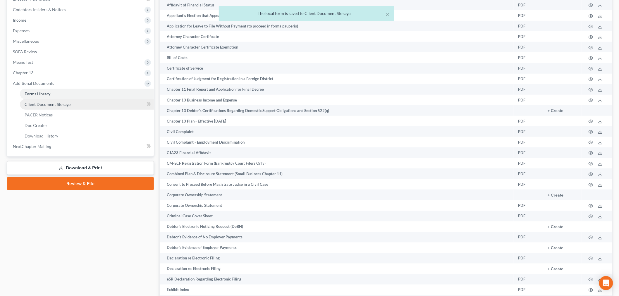
click at [71, 105] on link "Client Document Storage" at bounding box center [87, 104] width 134 height 11
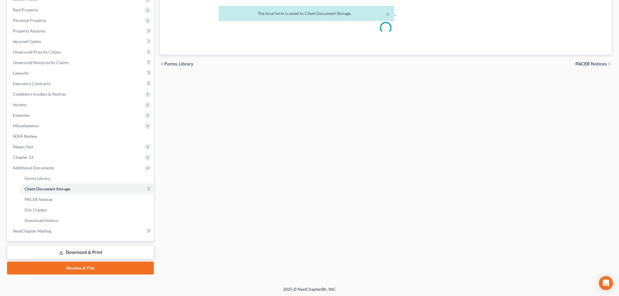
select select "5"
select select "24"
select select "22"
select select "9"
select select "18"
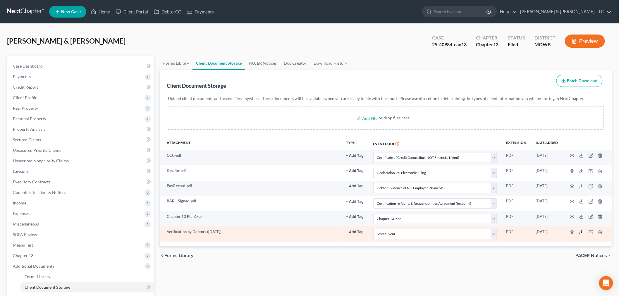
click at [581, 232] on polyline at bounding box center [582, 232] width 2 height 1
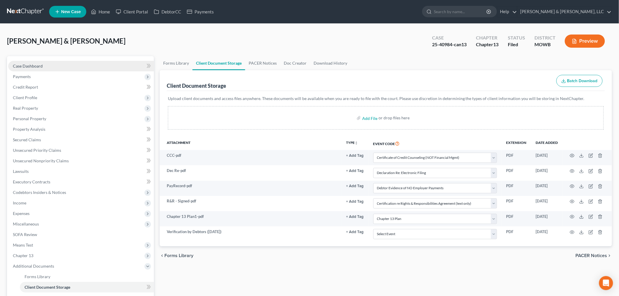
click at [26, 67] on span "Case Dashboard" at bounding box center [28, 65] width 30 height 5
select select "2"
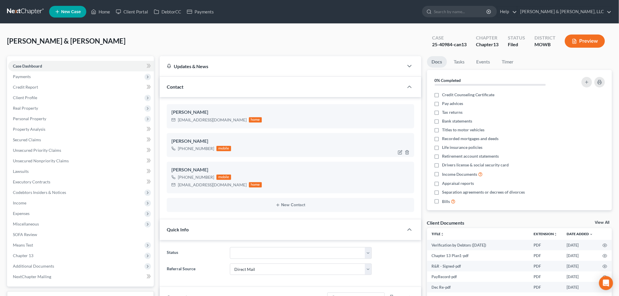
scroll to position [168, 0]
drag, startPoint x: 203, startPoint y: 185, endPoint x: 180, endPoint y: 186, distance: 23.1
click at [171, 189] on div "[PERSON_NAME] [PHONE_NUMBER] mobile [EMAIL_ADDRESS][DOMAIN_NAME] home" at bounding box center [291, 178] width 248 height 32
copy div "[EMAIL_ADDRESS][DOMAIN_NAME]"
